Goal: Obtain resource: Download file/media

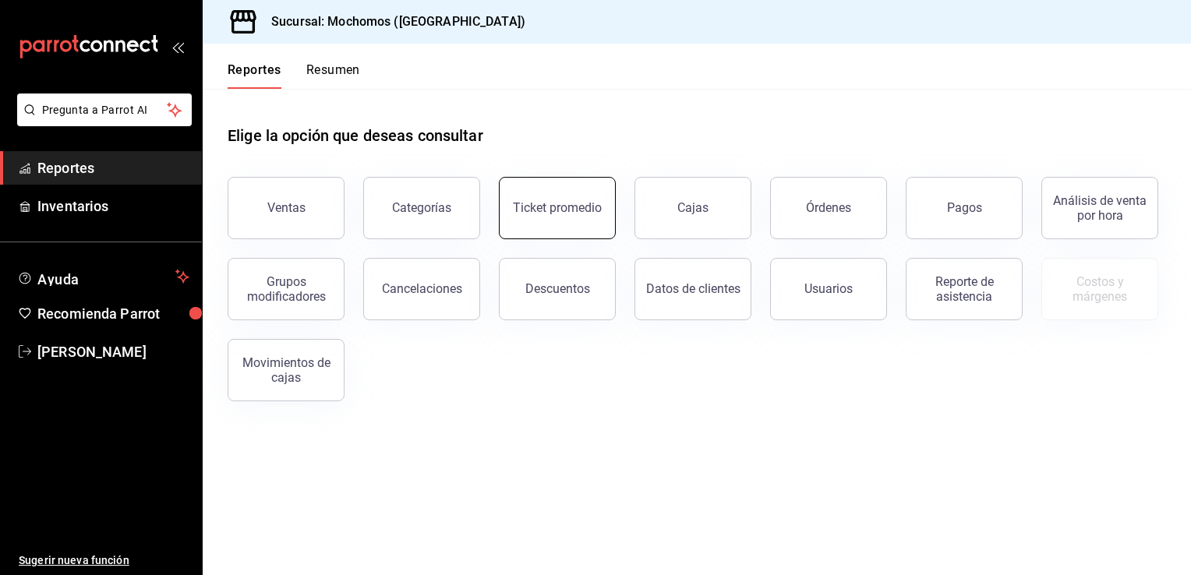
click at [579, 217] on button "Ticket promedio" at bounding box center [557, 208] width 117 height 62
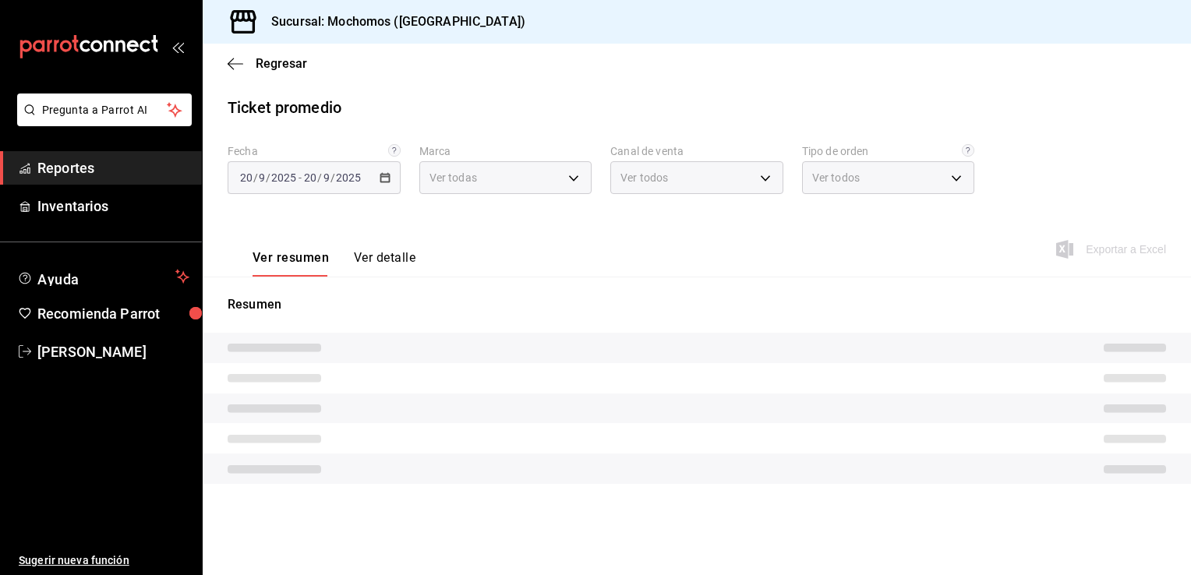
type input "81a909d9-58c5-46d1-b07d-4106a63ec642"
type input "PARROT,UBER_EATS,RAPPI,DIDI_FOOD,ONLINE"
type input "4757a820-eeb2-41c4-a2a2-ff7184acdd23,e3c18427-67e3-456a-aa48-e63191ec6ccf,aa1fd…"
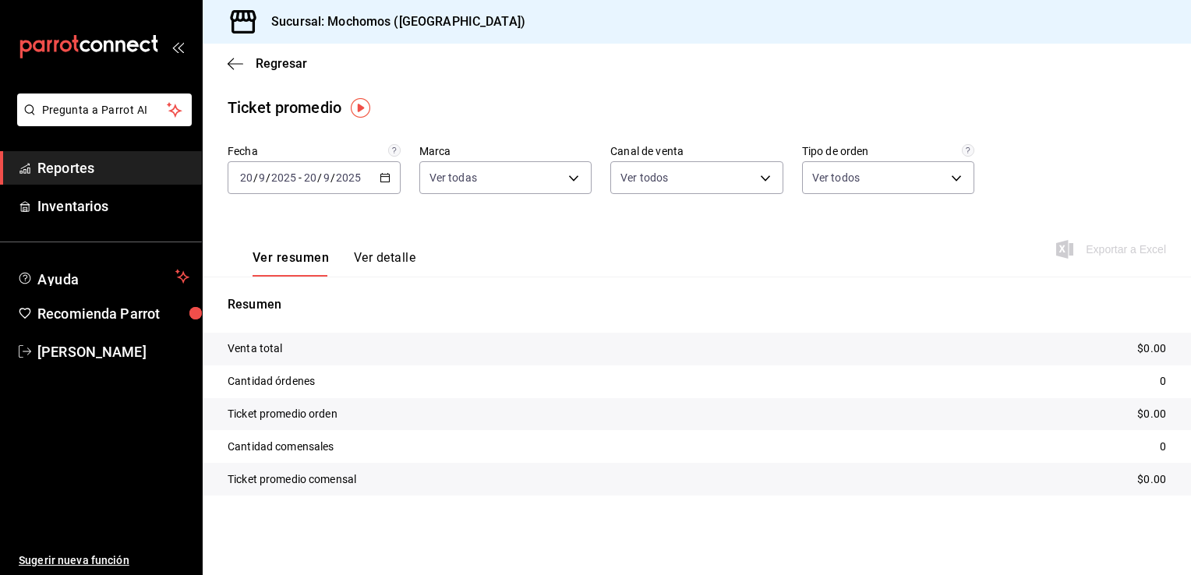
click at [385, 178] on icon "button" at bounding box center [385, 177] width 11 height 11
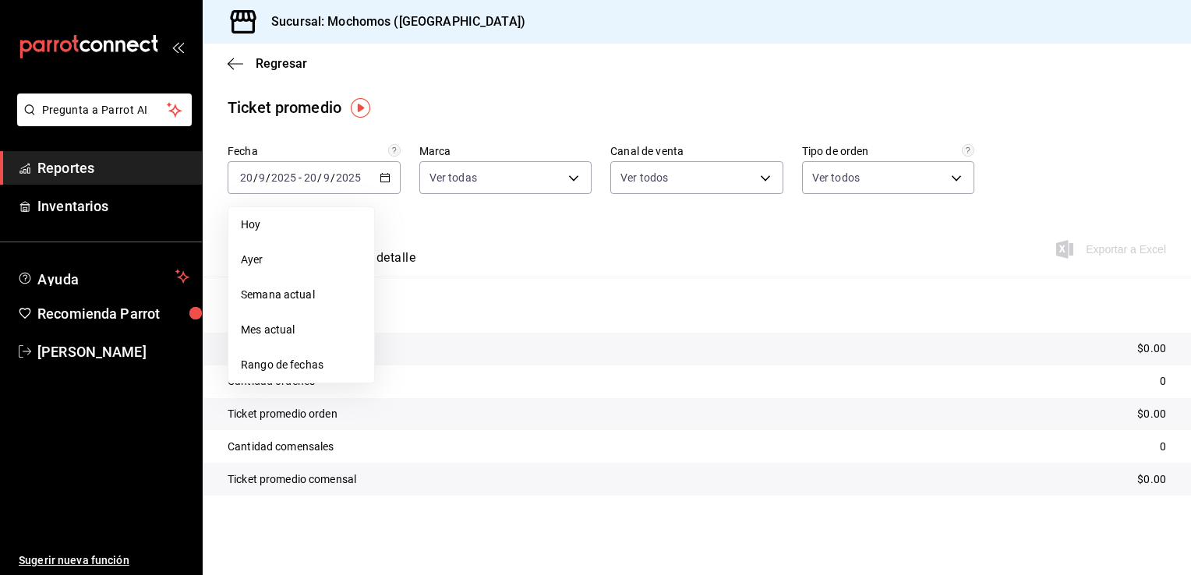
click at [288, 252] on span "Rango de fechas" at bounding box center [301, 365] width 121 height 16
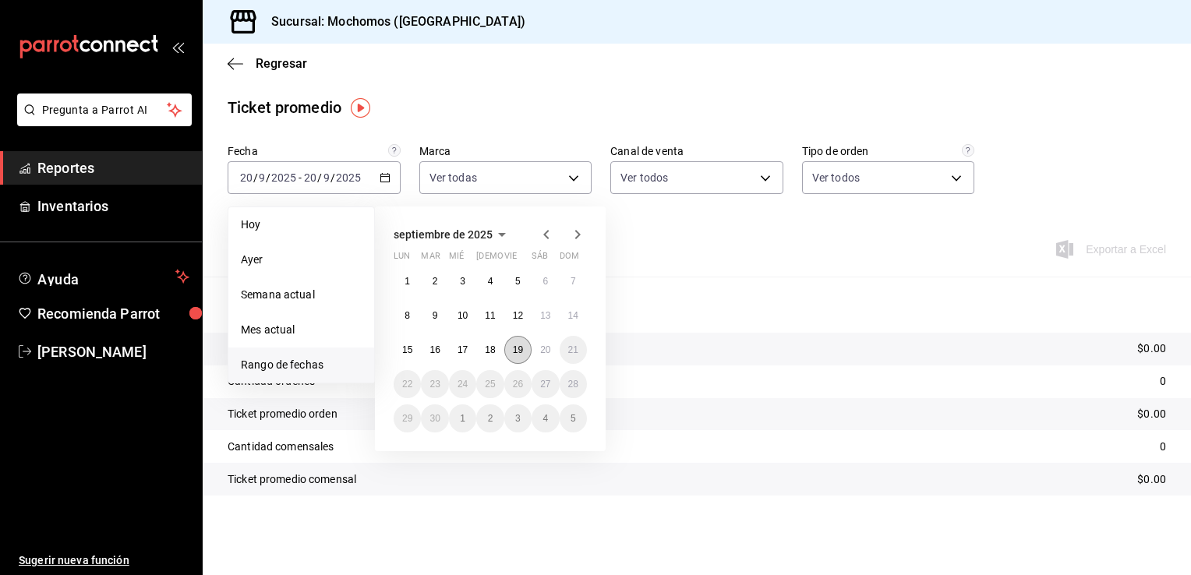
click at [519, 252] on abbr "19" at bounding box center [518, 350] width 10 height 11
click at [541, 252] on abbr "20" at bounding box center [545, 350] width 10 height 11
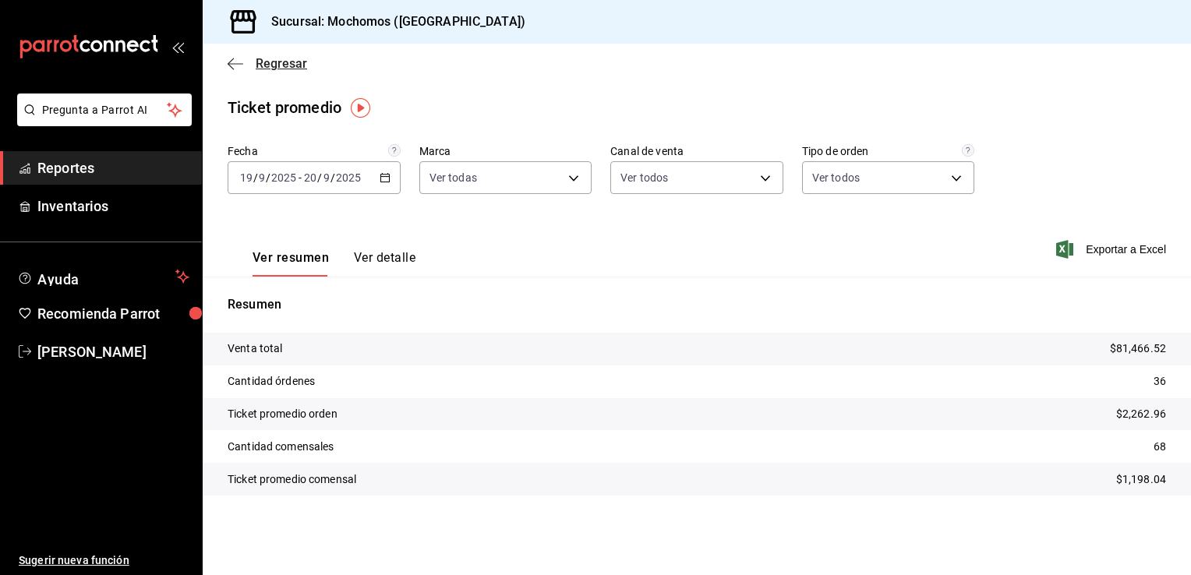
click at [255, 58] on span "Regresar" at bounding box center [268, 63] width 80 height 15
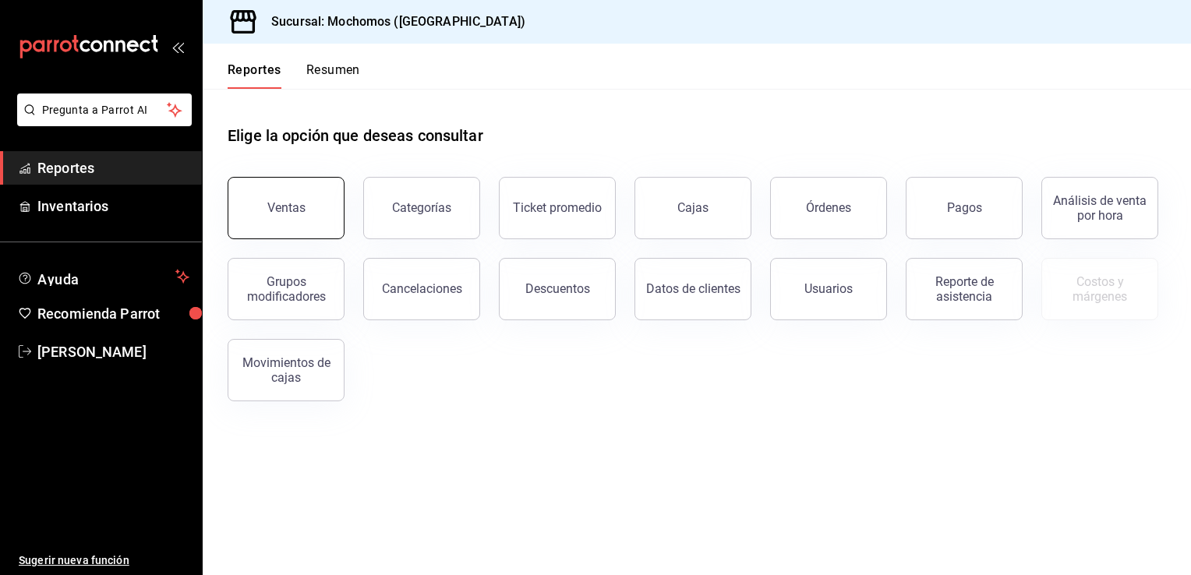
click at [285, 201] on div "Ventas" at bounding box center [286, 207] width 38 height 15
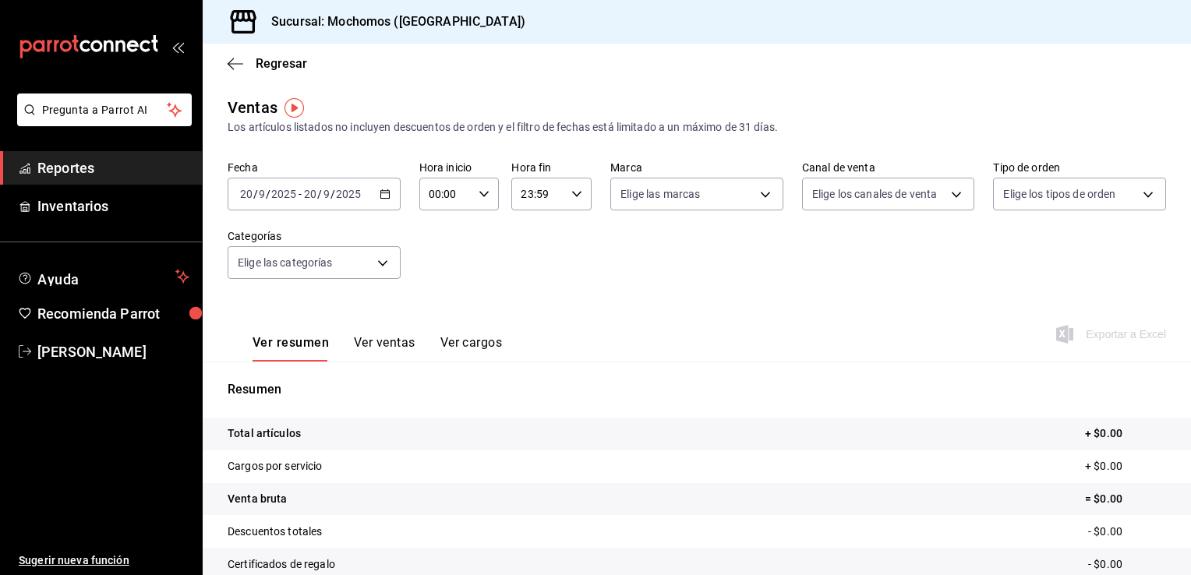
click at [383, 195] on icon "button" at bounding box center [385, 194] width 11 height 11
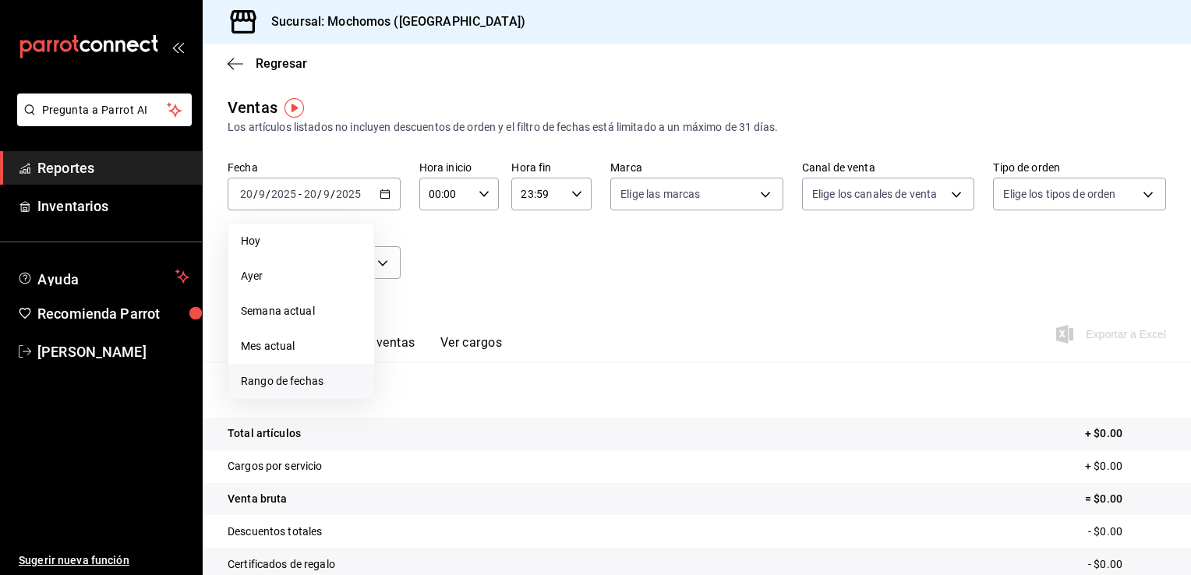
click at [271, 252] on span "Rango de fechas" at bounding box center [301, 381] width 121 height 16
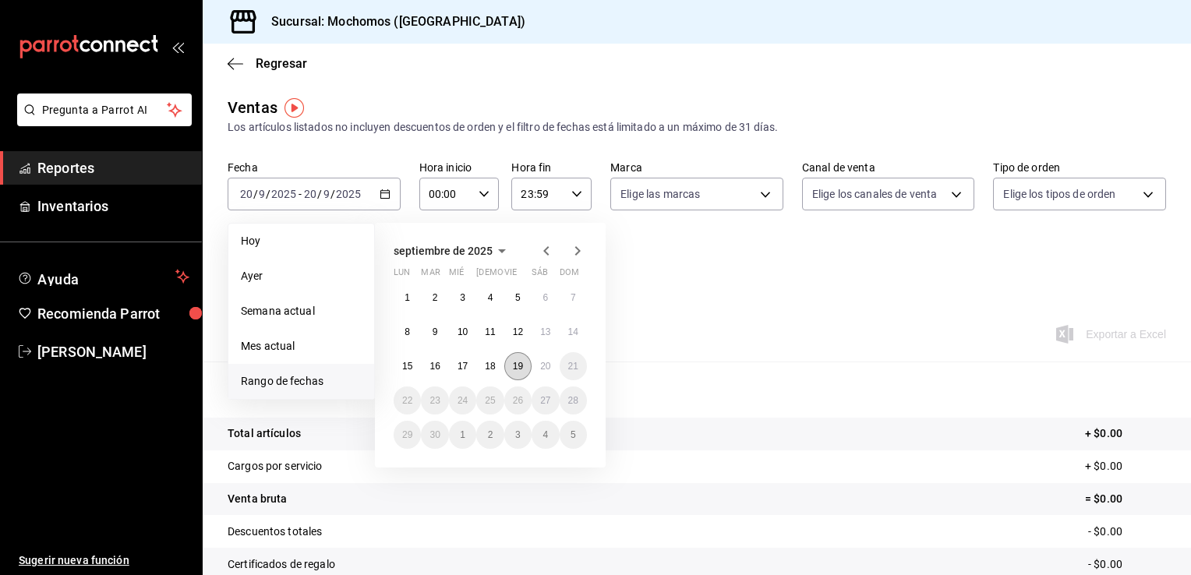
click at [524, 252] on button "19" at bounding box center [517, 366] width 27 height 28
click at [533, 252] on button "20" at bounding box center [545, 366] width 27 height 28
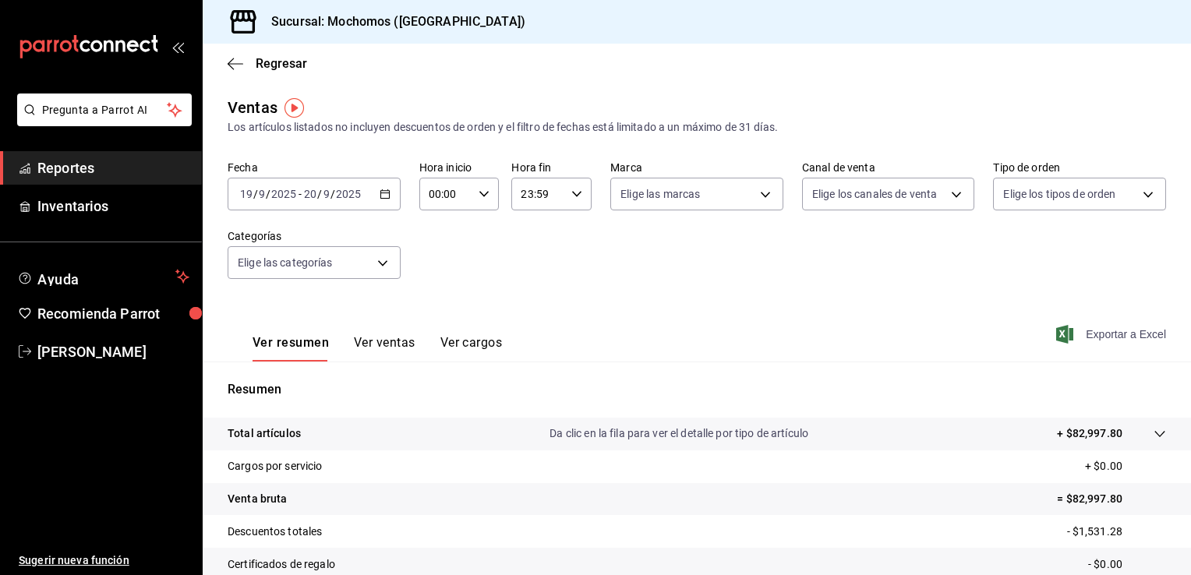
click at [593, 252] on span "Exportar a Excel" at bounding box center [1112, 334] width 107 height 19
click at [274, 51] on div "Regresar" at bounding box center [697, 64] width 988 height 40
click at [271, 61] on span "Regresar" at bounding box center [281, 63] width 51 height 15
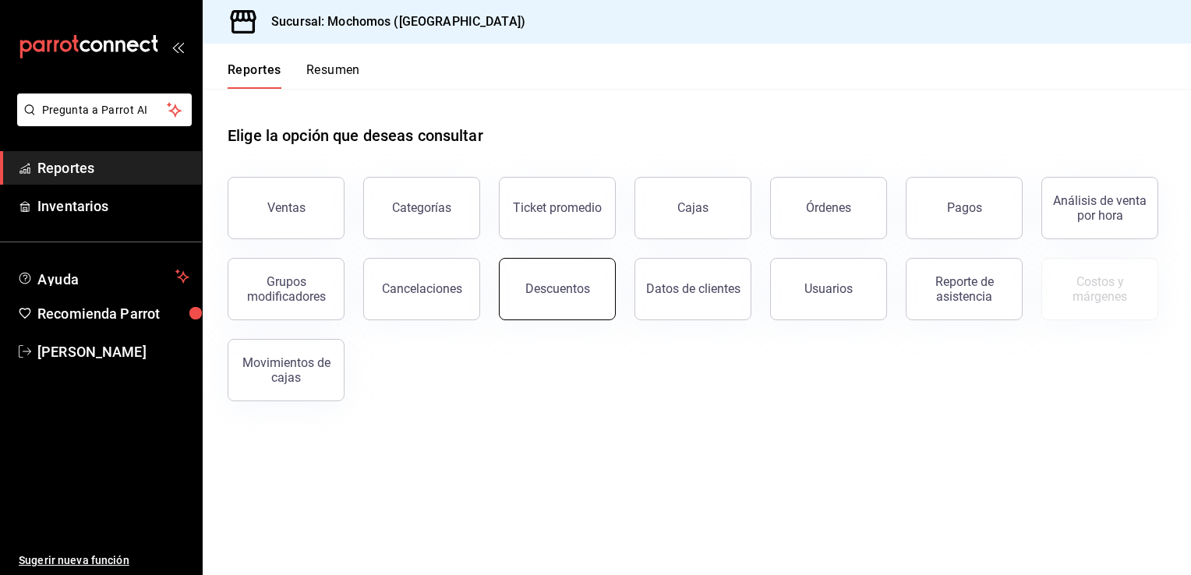
click at [557, 252] on div "Descuentos" at bounding box center [557, 288] width 65 height 15
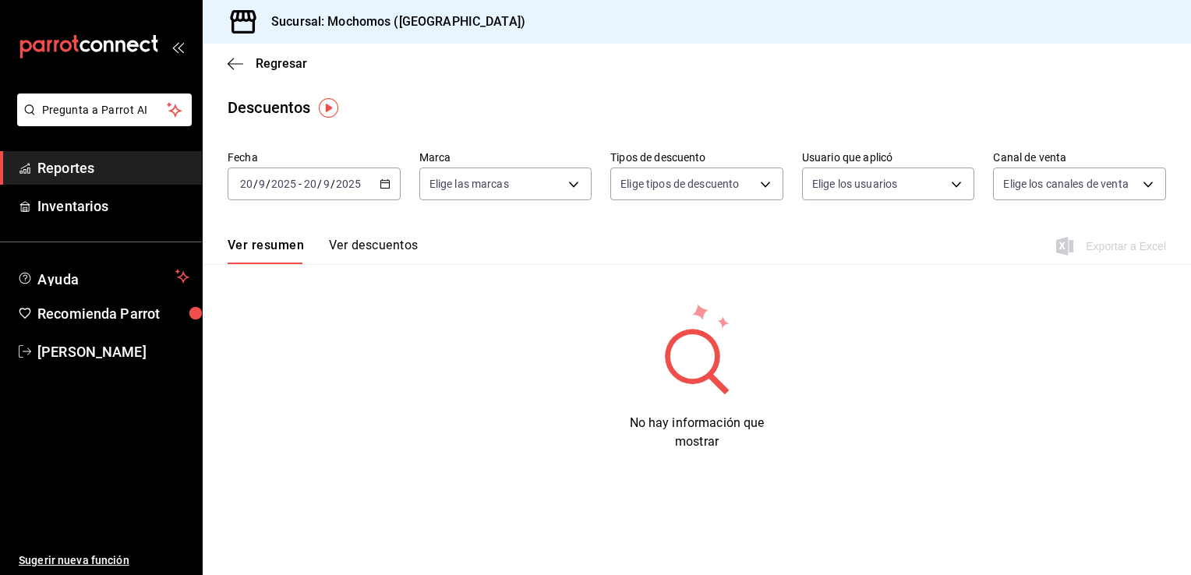
click at [386, 187] on icon "button" at bounding box center [385, 184] width 11 height 11
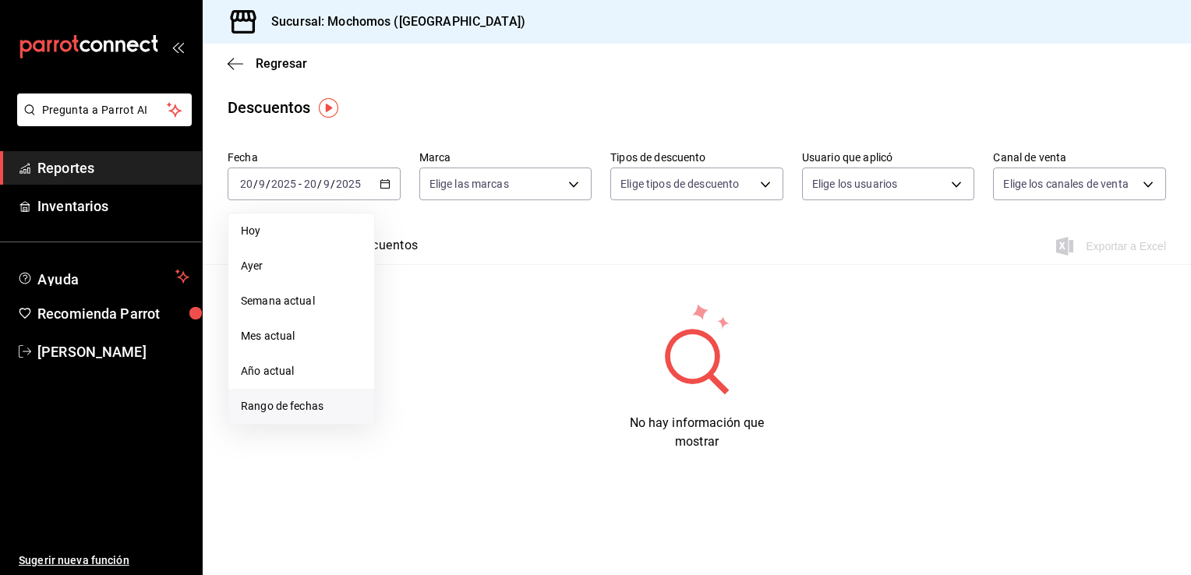
click at [287, 252] on span "Rango de fechas" at bounding box center [301, 406] width 121 height 16
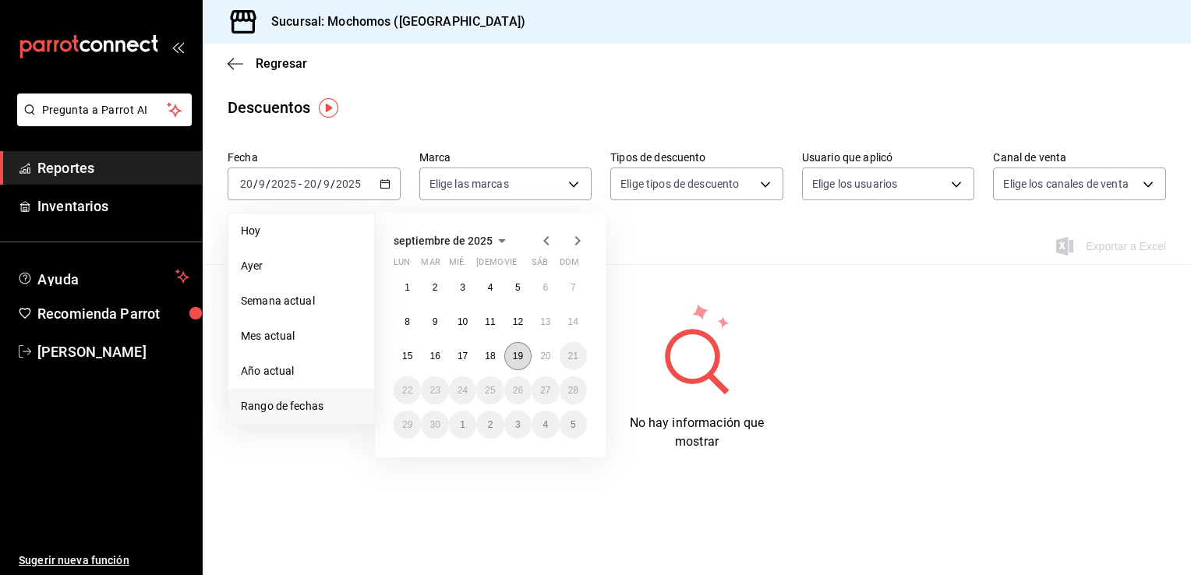
click at [511, 252] on button "19" at bounding box center [517, 356] width 27 height 28
click at [539, 252] on button "20" at bounding box center [545, 356] width 27 height 28
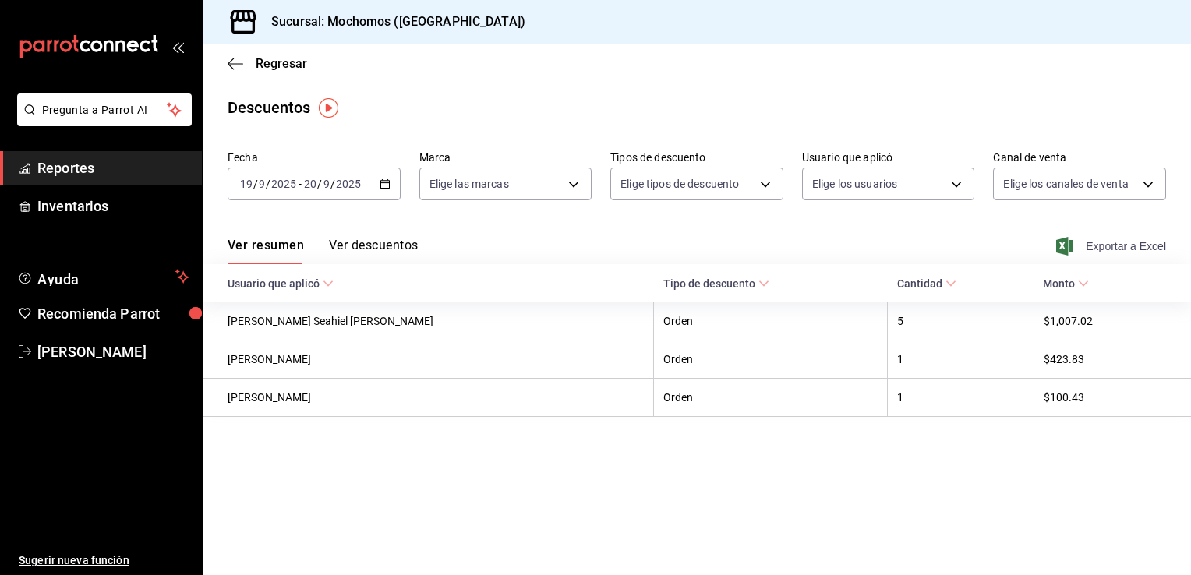
click at [593, 245] on span "Exportar a Excel" at bounding box center [1112, 246] width 107 height 19
